Goal: Find specific page/section: Find specific page/section

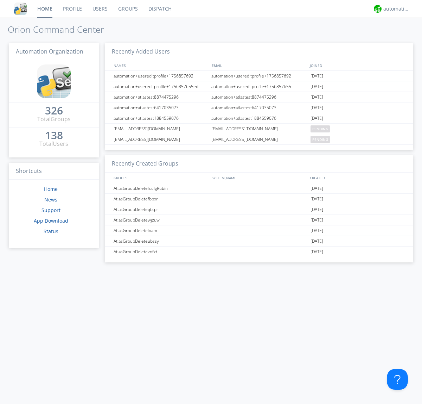
click at [127, 9] on link "Groups" at bounding box center [128, 9] width 30 height 18
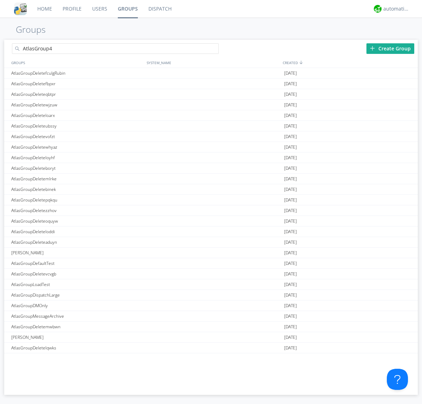
type input "AtlasGroup4"
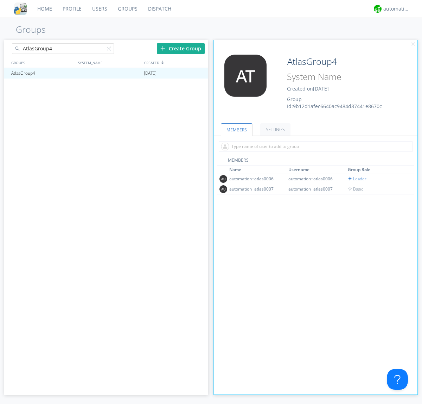
click at [275, 129] on link "SETTINGS" at bounding box center [276, 129] width 30 height 12
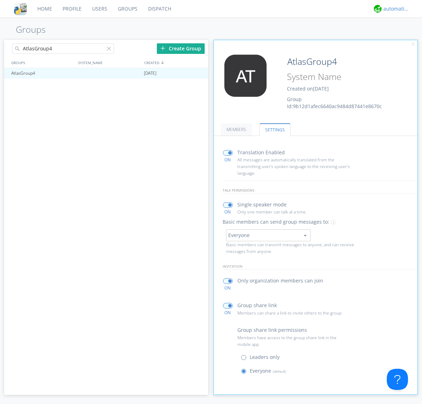
click at [395, 9] on div "automation+atlas" at bounding box center [397, 8] width 26 height 7
